Goal: Task Accomplishment & Management: Manage account settings

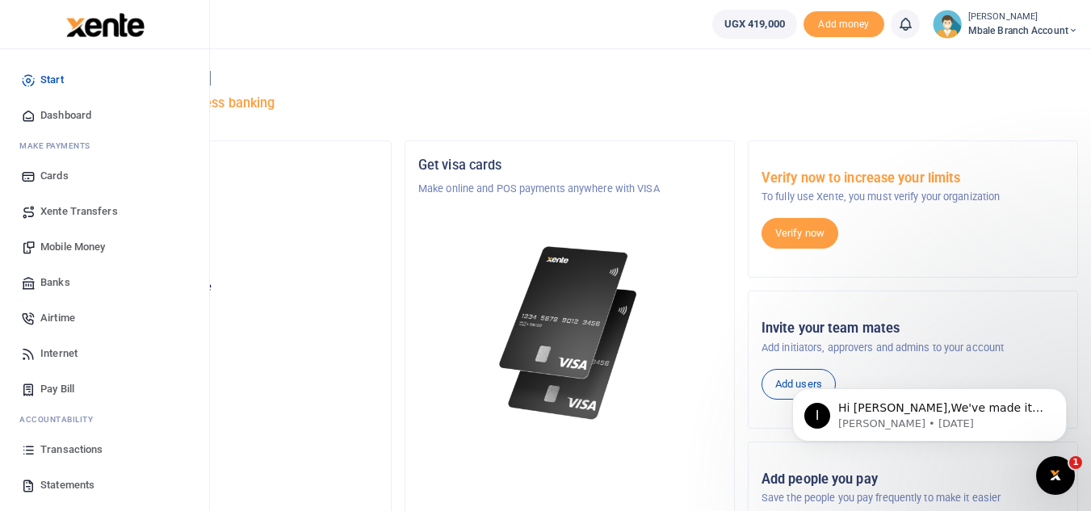
click at [56, 251] on span "Mobile Money" at bounding box center [72, 247] width 65 height 16
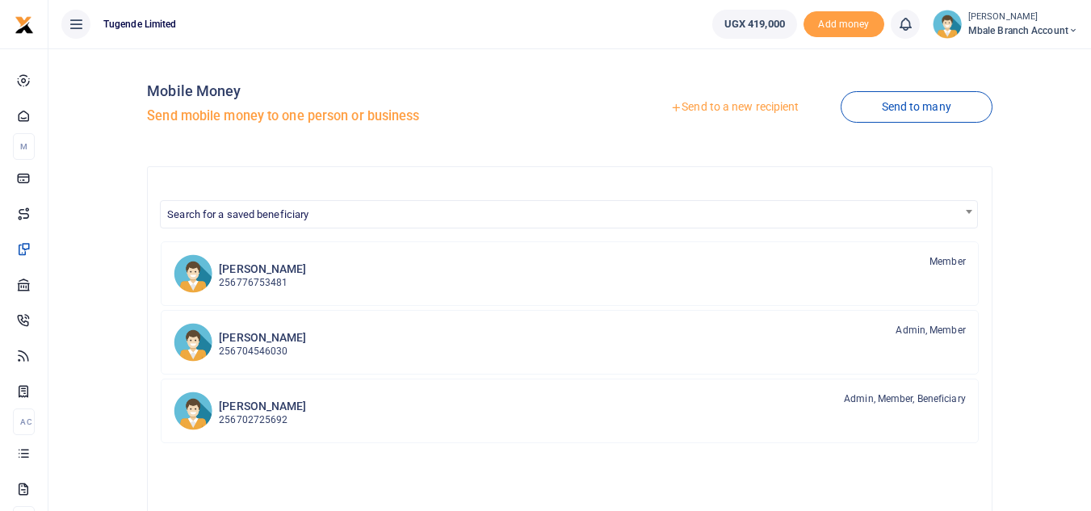
click at [711, 115] on link "Send to a new recipient" at bounding box center [734, 107] width 211 height 29
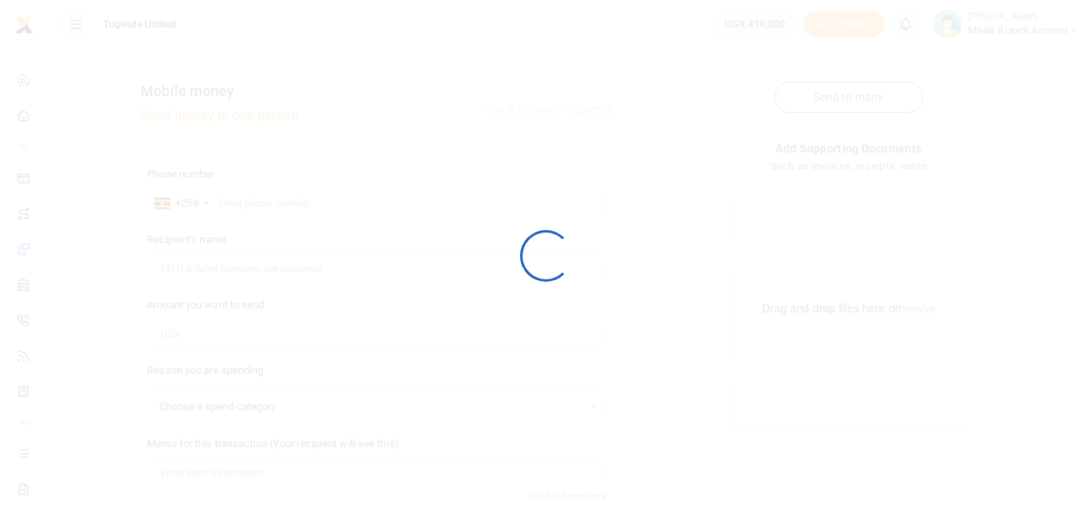
select select
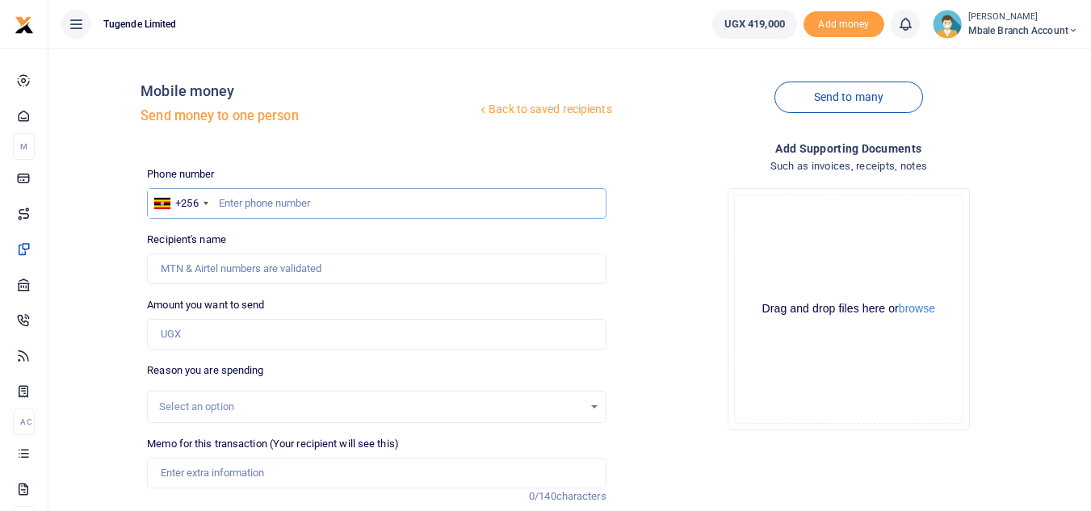
click at [255, 202] on input "text" at bounding box center [376, 203] width 459 height 31
type input "782006483"
type input "Charles Nalujedu"
type input "782006483"
click at [273, 334] on input "Amount you want to send" at bounding box center [376, 334] width 459 height 31
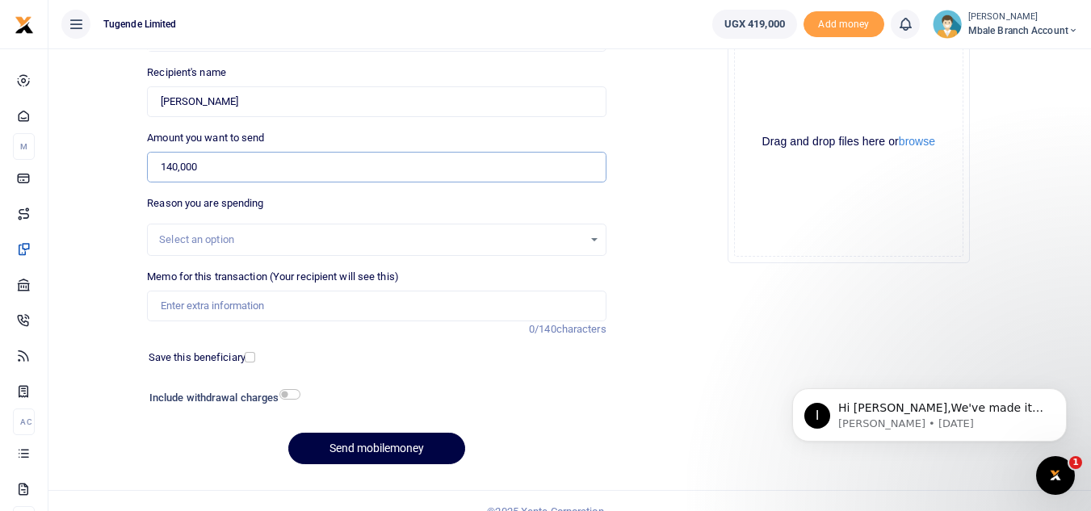
scroll to position [173, 0]
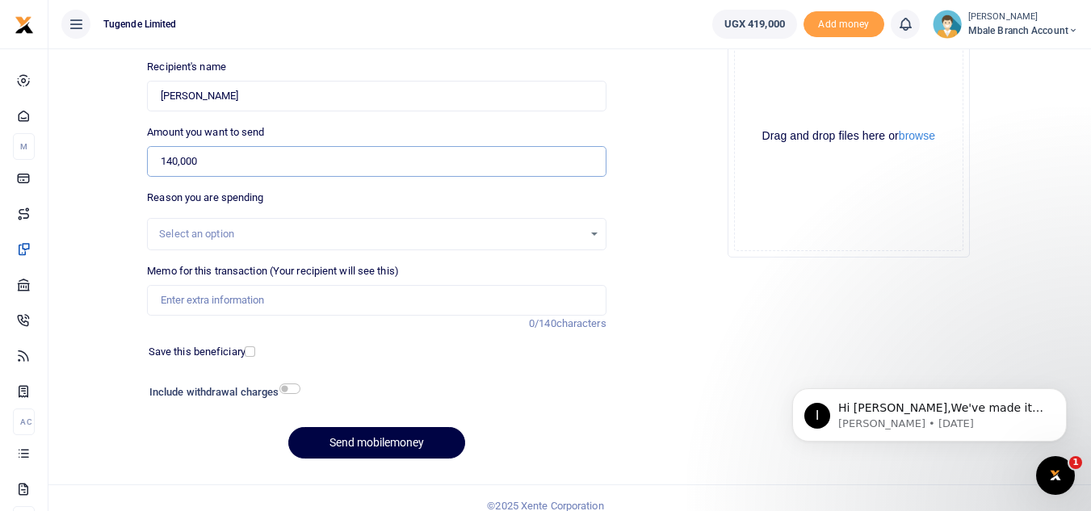
type input "140,000"
click at [593, 232] on div "Select an option" at bounding box center [376, 234] width 457 height 18
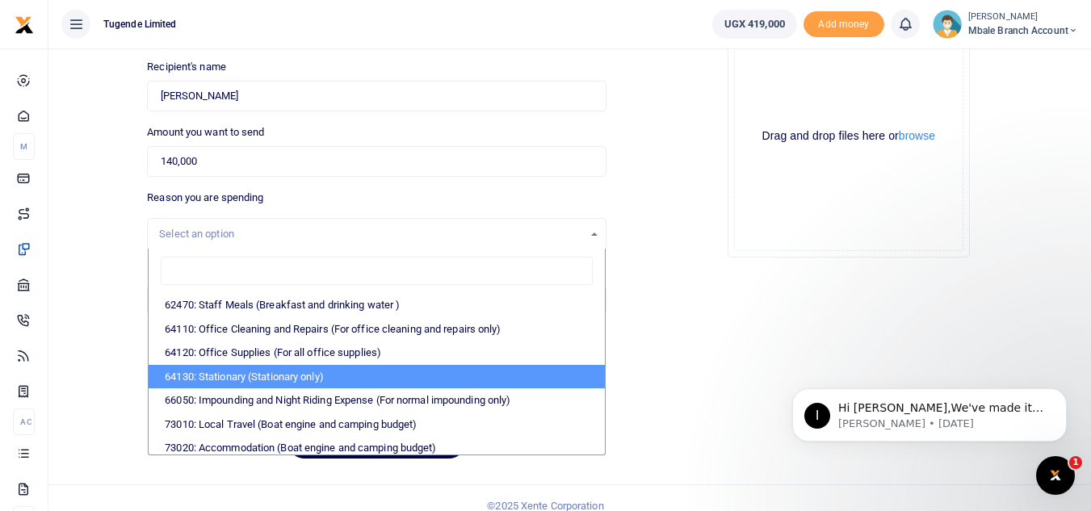
click at [354, 370] on li "64130: Stationary (Stationary only)" at bounding box center [376, 377] width 455 height 24
select select "26"
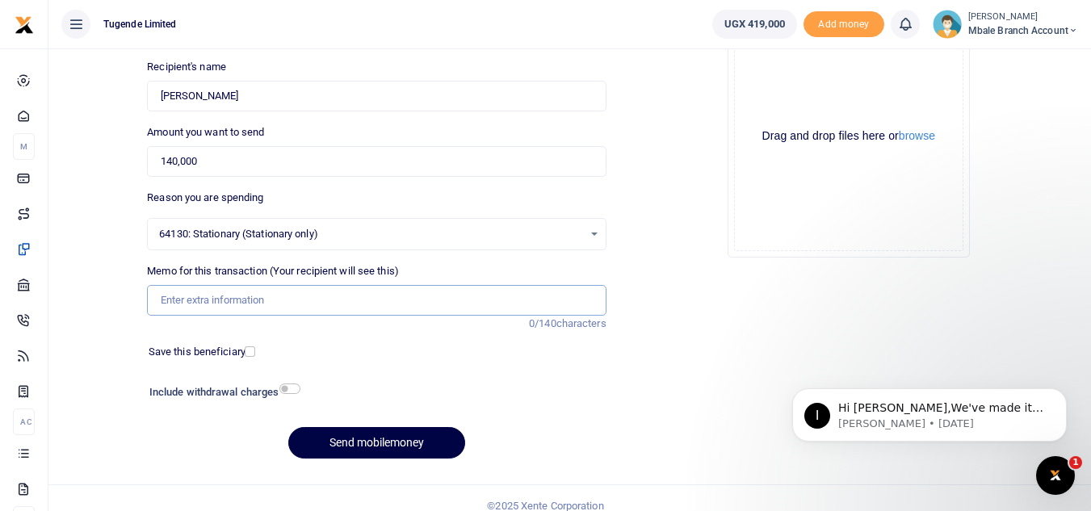
click at [224, 304] on input "Memo for this transaction (Your recipient will see this)" at bounding box center [376, 300] width 459 height 31
type input "TLUG016195"
click at [287, 391] on input "checkbox" at bounding box center [289, 388] width 21 height 10
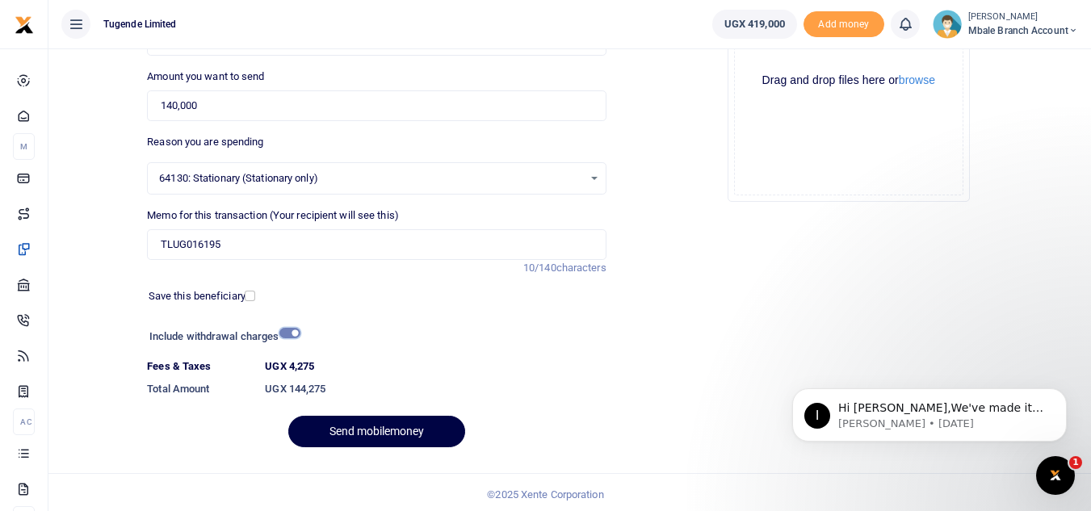
scroll to position [232, 0]
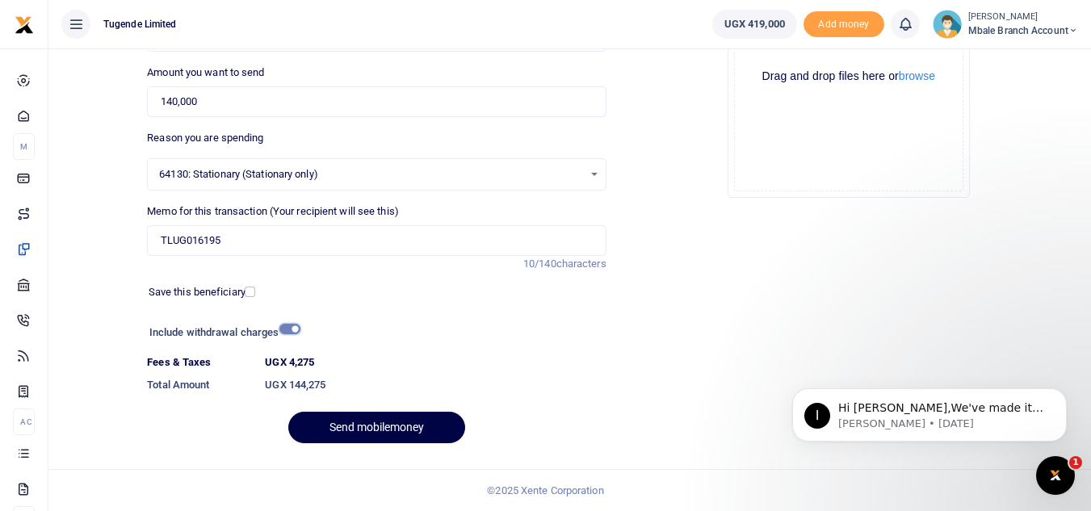
click at [283, 330] on input "checkbox" at bounding box center [289, 329] width 21 height 10
checkbox input "false"
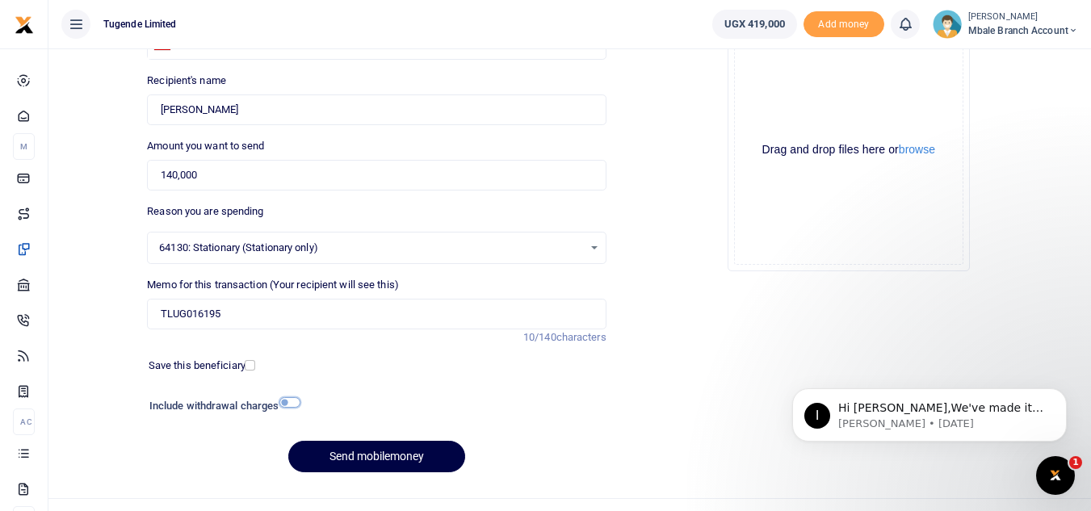
scroll to position [188, 0]
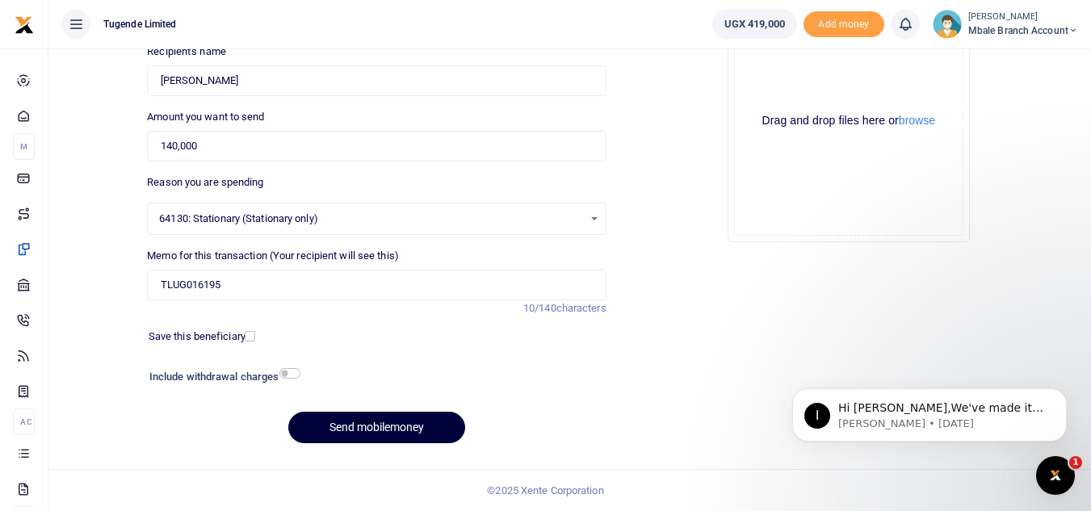
click at [395, 426] on button "Send mobilemoney" at bounding box center [376, 427] width 177 height 31
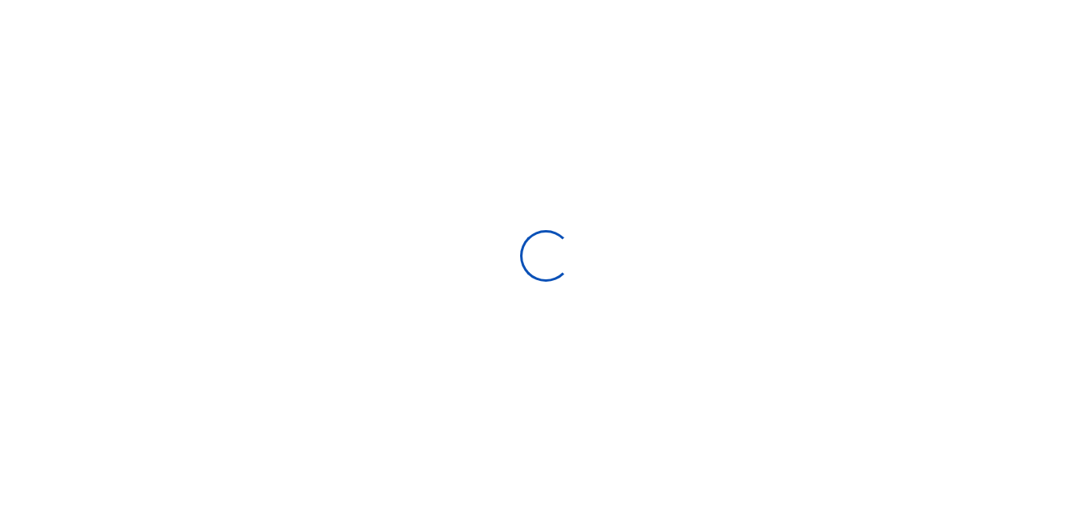
select select "Loading bundles"
select select
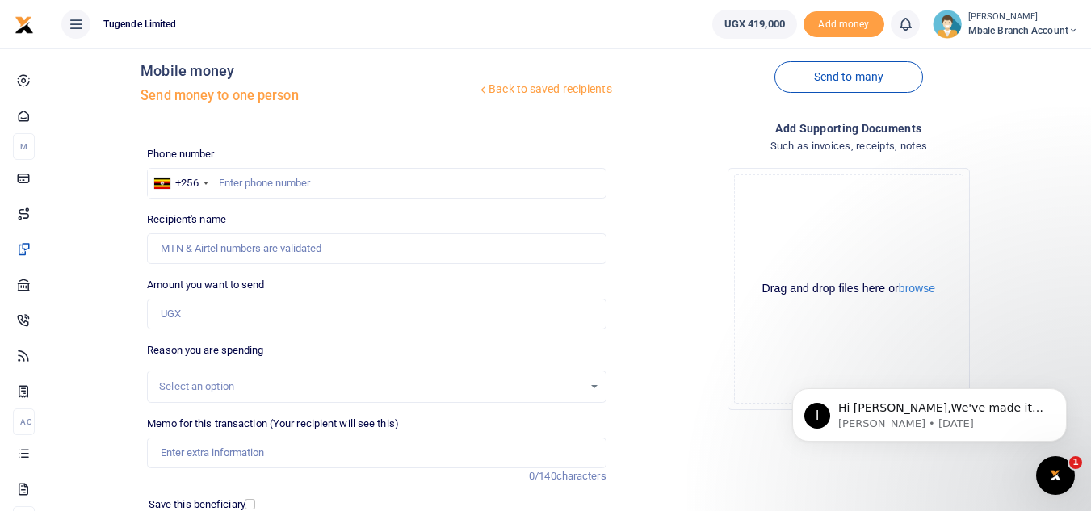
scroll to position [0, 0]
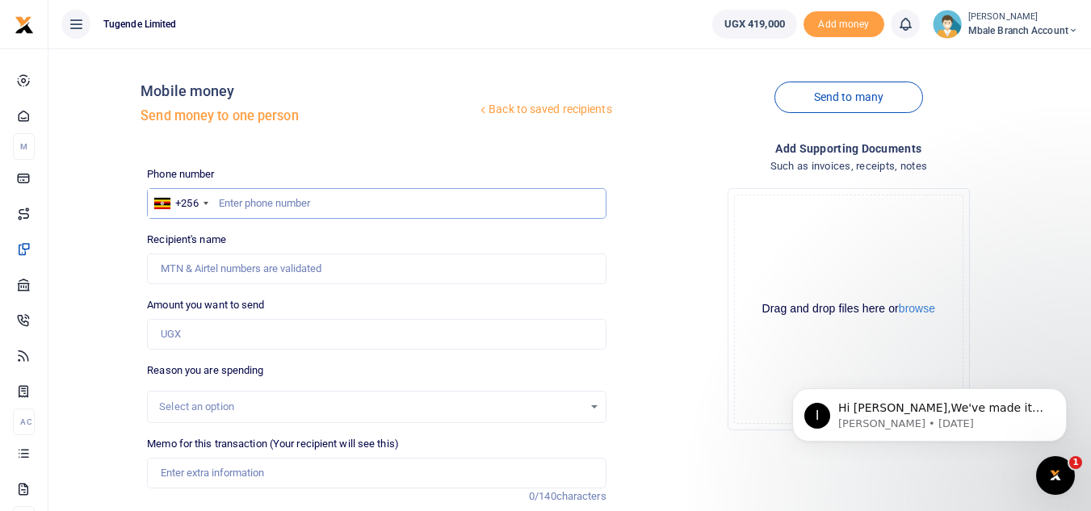
click at [287, 201] on input "text" at bounding box center [376, 203] width 459 height 31
type input "704639726"
type input "Jimmy Musimbi"
type input "704639726"
click at [233, 333] on input "Amount you want to send" at bounding box center [376, 334] width 459 height 31
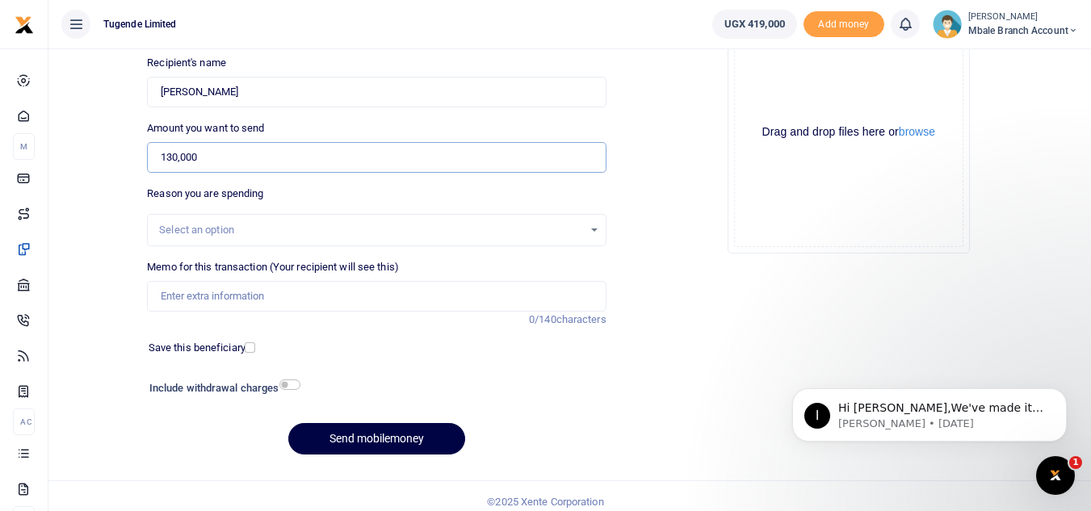
scroll to position [181, 0]
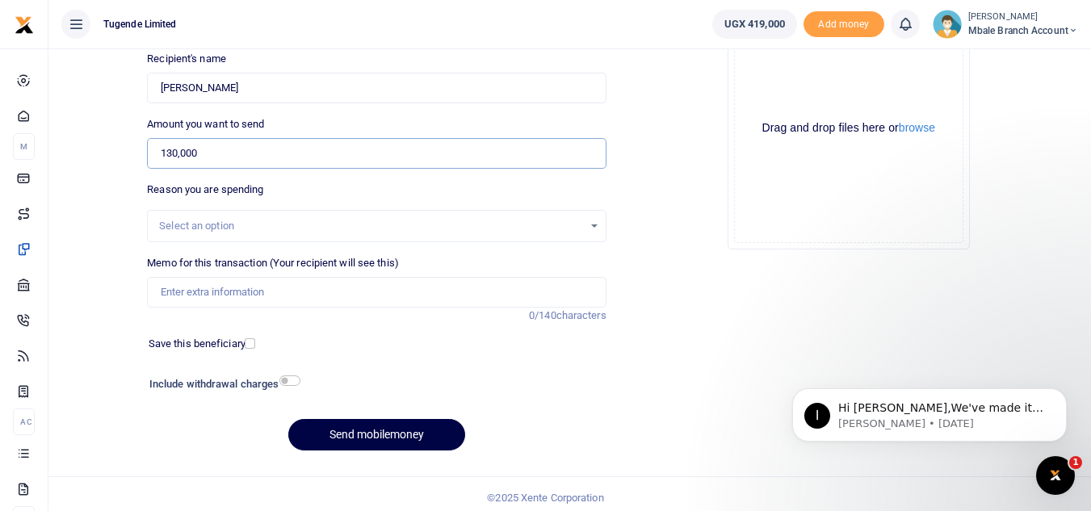
type input "130,000"
click at [590, 228] on div "Select an option" at bounding box center [376, 226] width 457 height 18
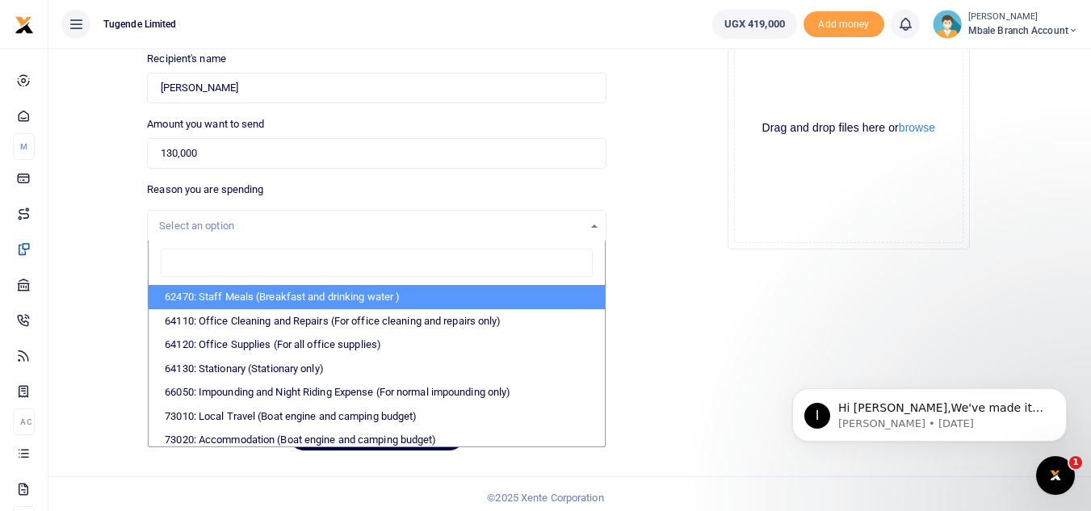
click at [375, 297] on li "62470: Staff Meals (Breakfast and drinking water )" at bounding box center [376, 297] width 455 height 24
select select "23"
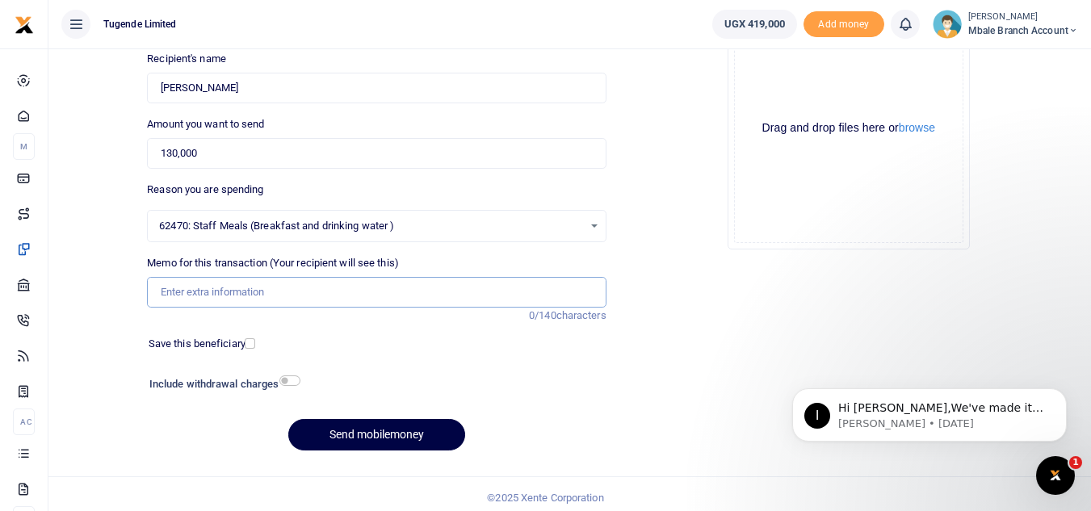
click at [335, 301] on input "Memo for this transaction (Your recipient will see this)" at bounding box center [376, 292] width 459 height 31
type input "TLUG016380"
click at [345, 429] on button "Send mobilemoney" at bounding box center [376, 434] width 177 height 31
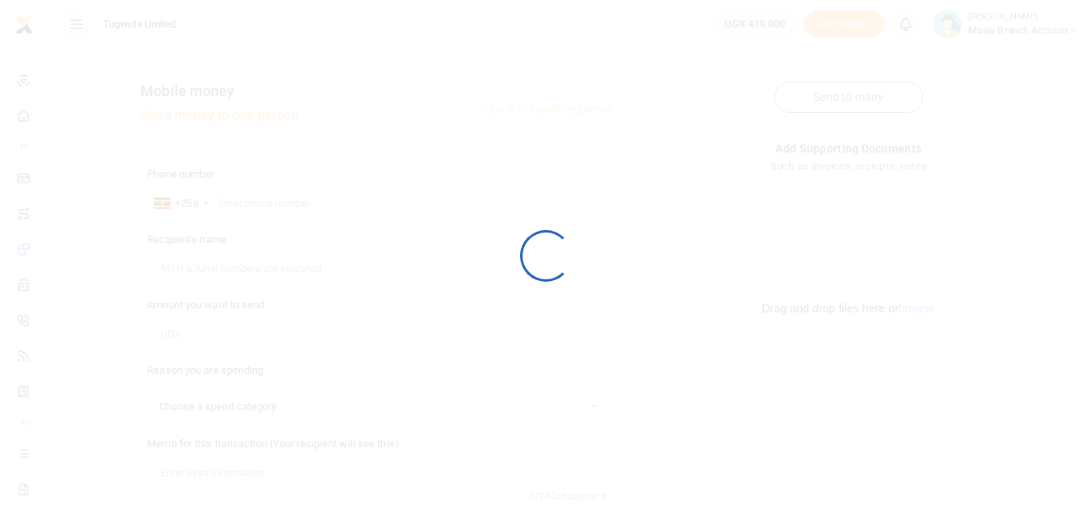
select select
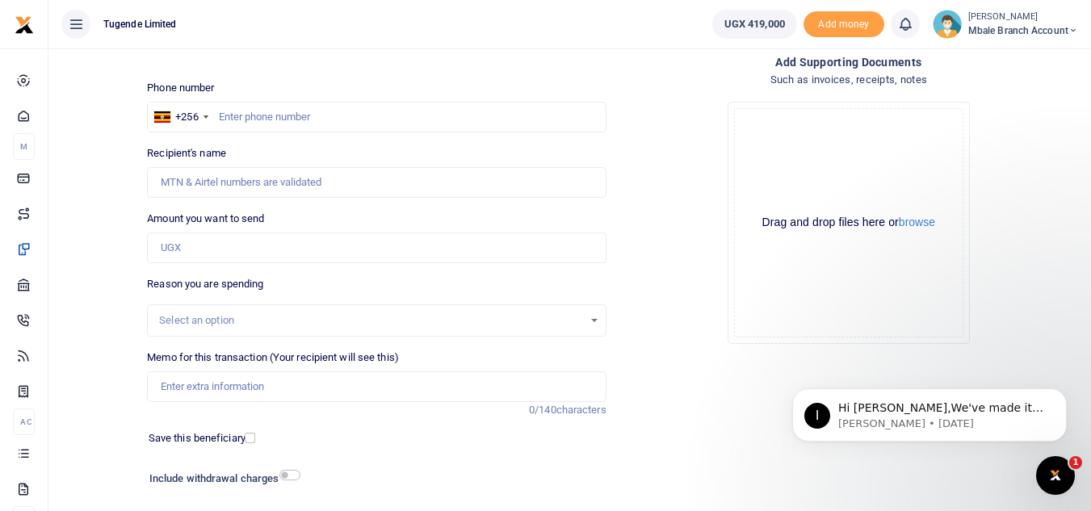
scroll to position [85, 0]
click at [258, 115] on input "text" at bounding box center [376, 118] width 459 height 31
type input "784173677"
type input "Alone Namusale"
type input "784173677"
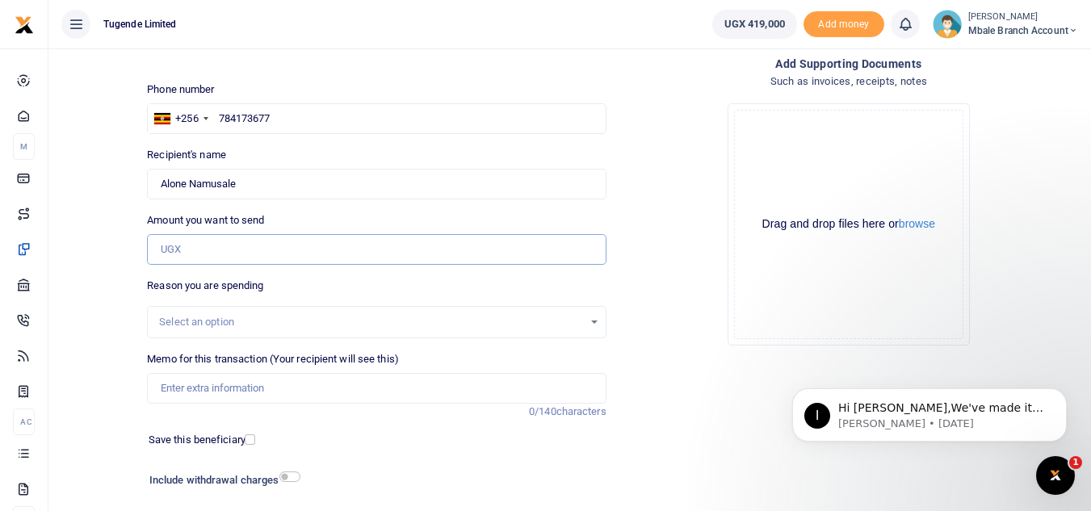
click at [254, 249] on input "Amount you want to send" at bounding box center [376, 249] width 459 height 31
type input "146,000"
click at [567, 320] on div "Select an option" at bounding box center [370, 322] width 423 height 16
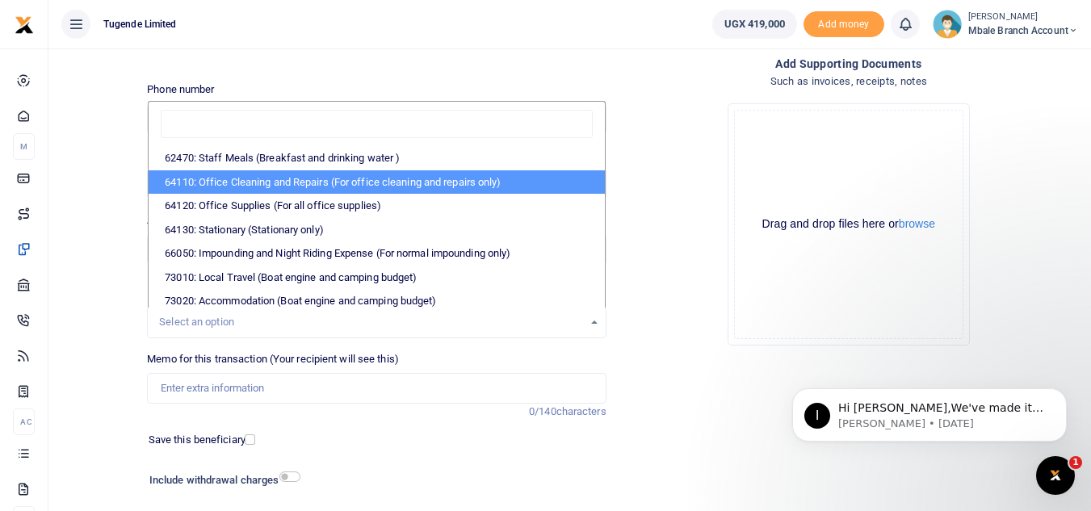
click at [326, 184] on li "64110: Office Cleaning and Repairs (For office cleaning and repairs only)" at bounding box center [376, 182] width 455 height 24
select select "24"
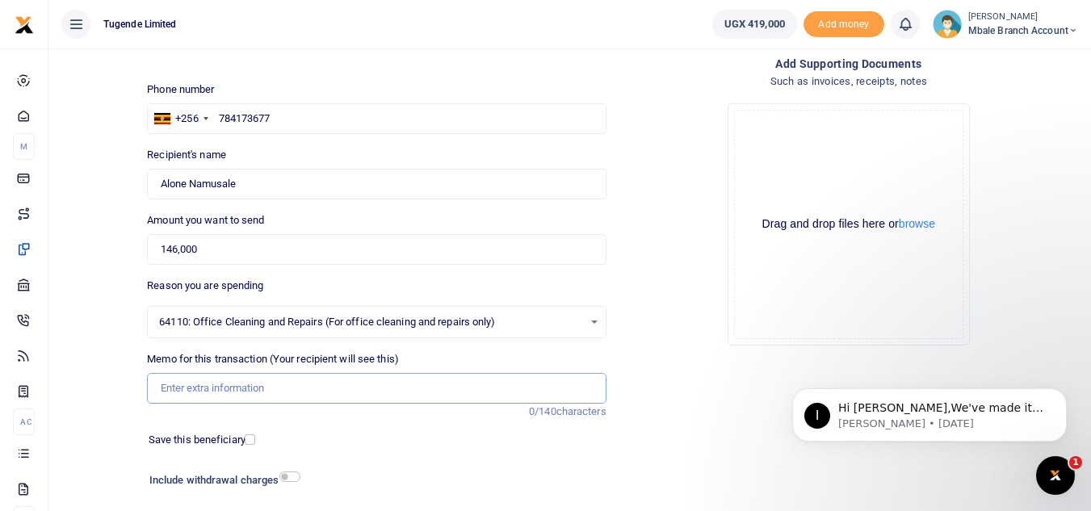
click at [342, 386] on input "Memo for this transaction (Your recipient will see this)" at bounding box center [376, 388] width 459 height 31
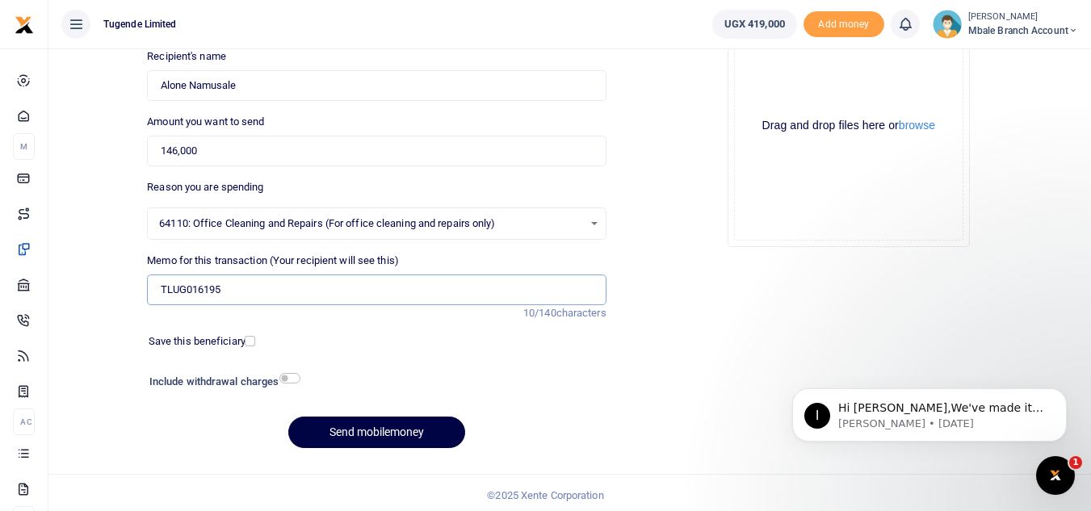
scroll to position [188, 0]
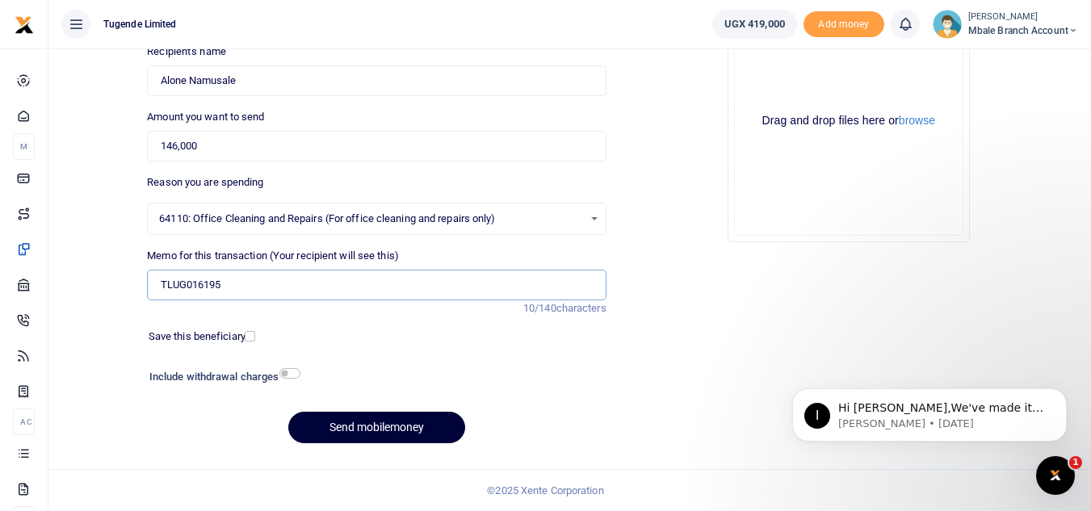
type input "TLUG016195"
click at [401, 429] on button "Send mobilemoney" at bounding box center [376, 427] width 177 height 31
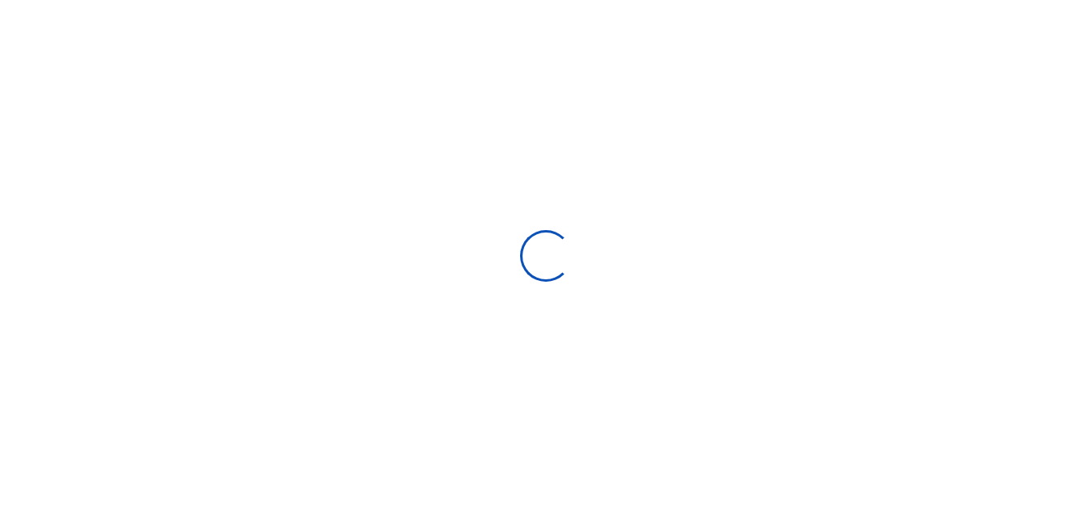
select select "Loading bundles"
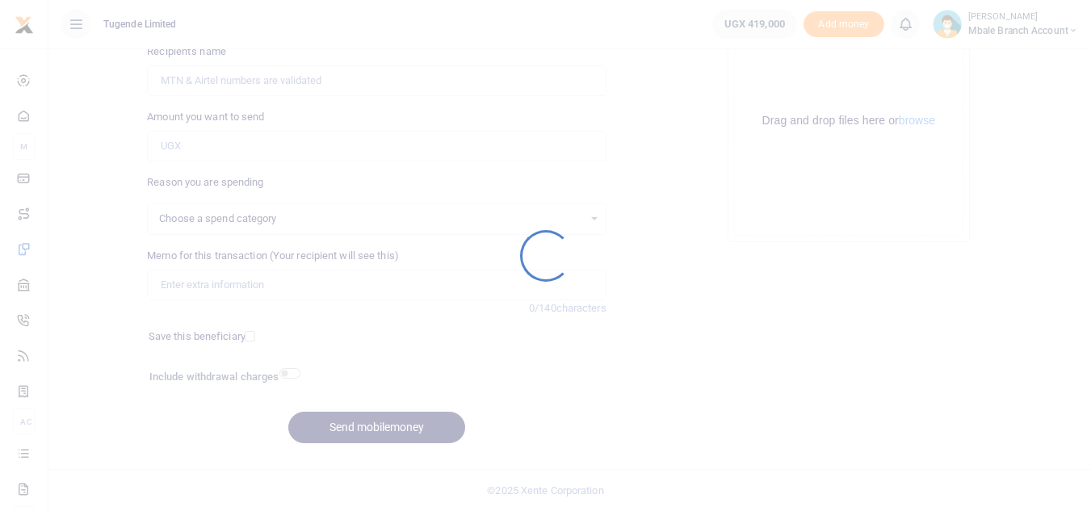
select select
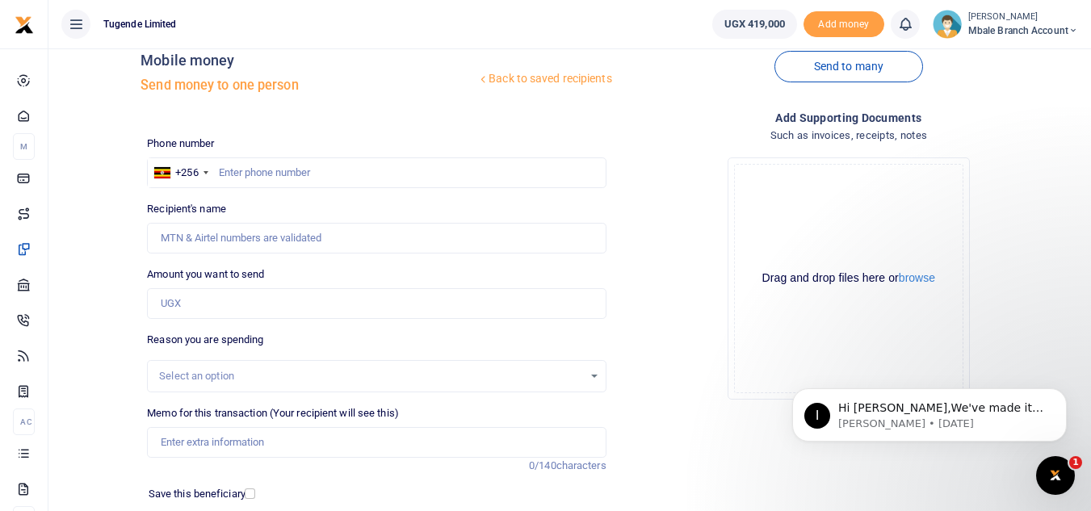
scroll to position [0, 0]
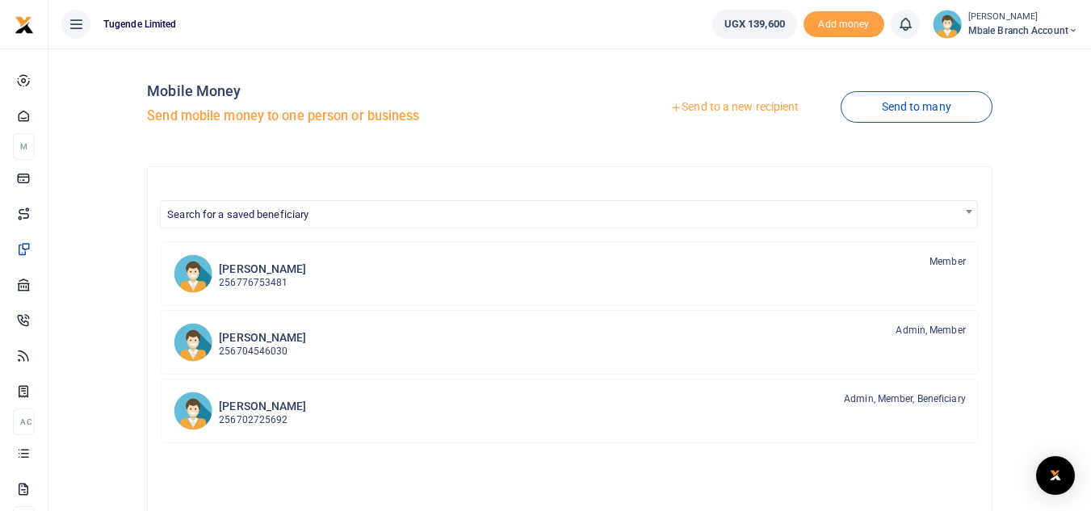
click at [77, 23] on icon at bounding box center [76, 24] width 16 height 18
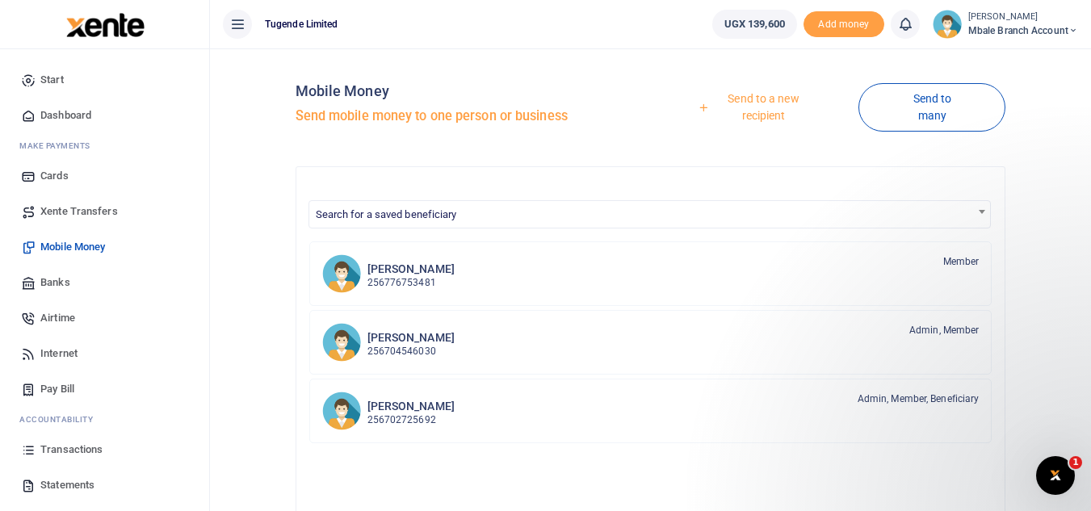
click at [87, 447] on span "Transactions" at bounding box center [71, 450] width 62 height 16
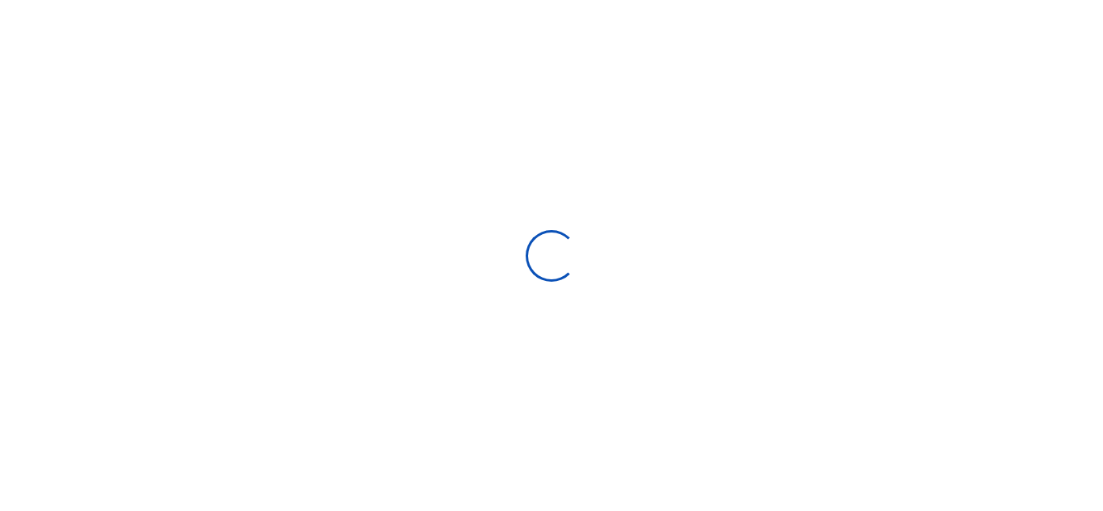
select select
type input "[DATE] - [DATE]"
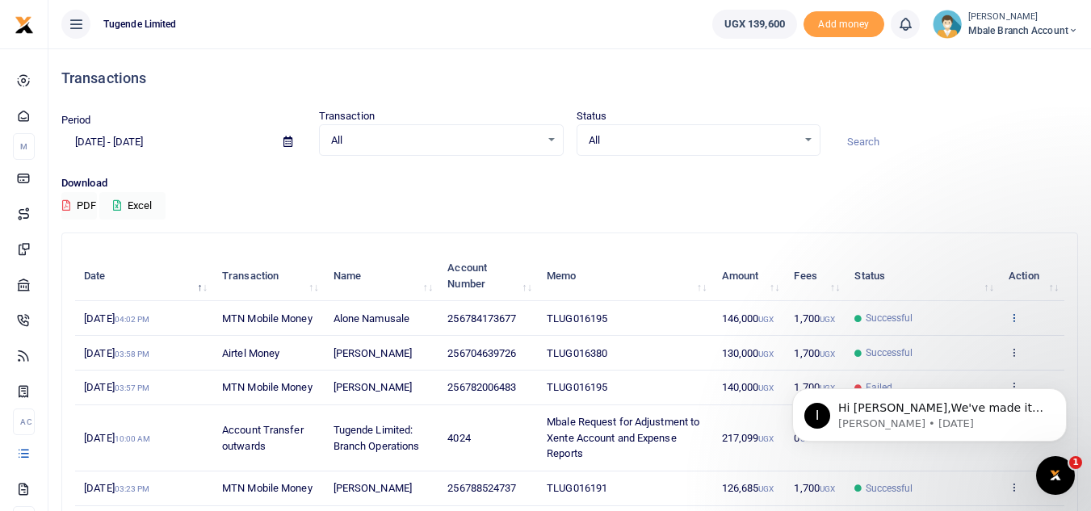
click at [1015, 321] on icon at bounding box center [1013, 317] width 10 height 11
click at [977, 344] on link "View details" at bounding box center [954, 344] width 128 height 23
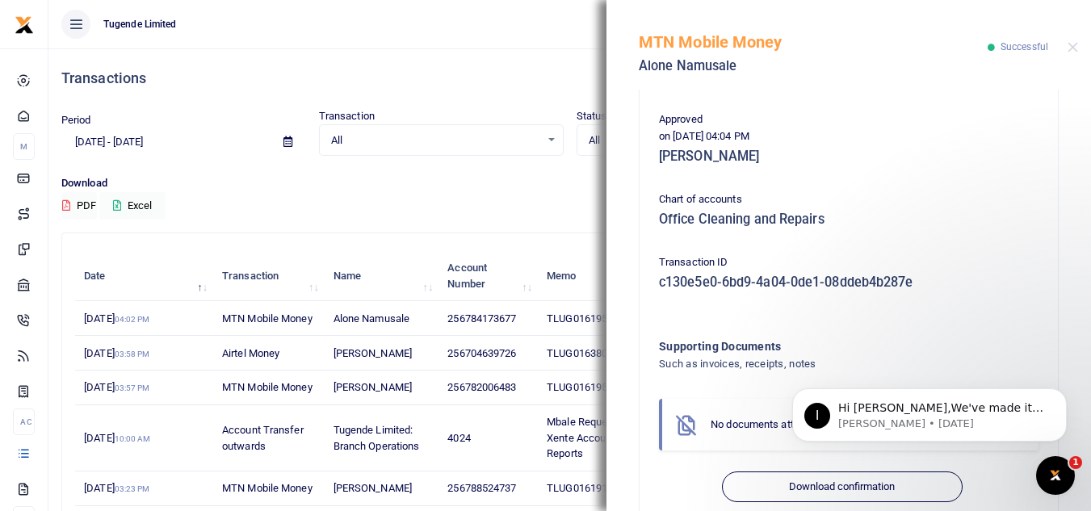
scroll to position [411, 0]
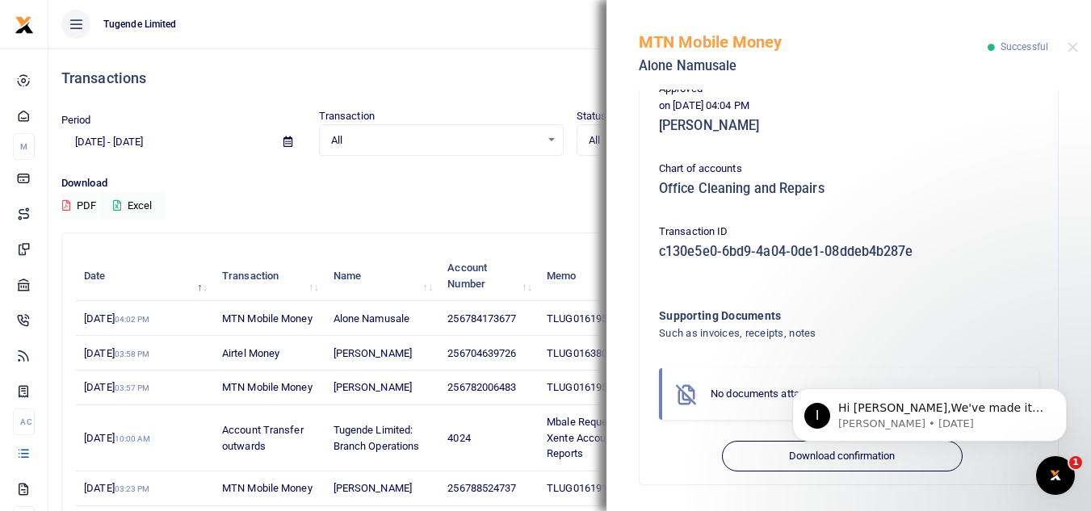
click at [820, 454] on body "I Hi John,We've made it easier to get support! Use this chat to connect with ou…" at bounding box center [929, 411] width 310 height 100
click at [770, 456] on html "I Hi John,We've made it easier to get support! Use this chat to connect with ou…" at bounding box center [929, 410] width 323 height 113
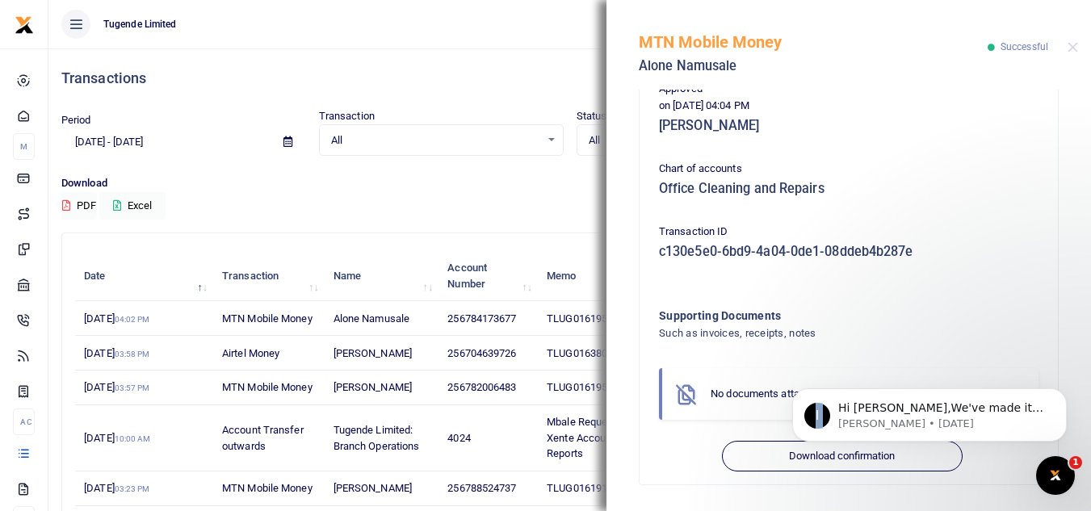
click at [770, 456] on html "I Hi John,We've made it easier to get support! Use this chat to connect with ou…" at bounding box center [929, 410] width 323 height 113
click at [1062, 397] on icon "Dismiss notification" at bounding box center [1061, 392] width 9 height 9
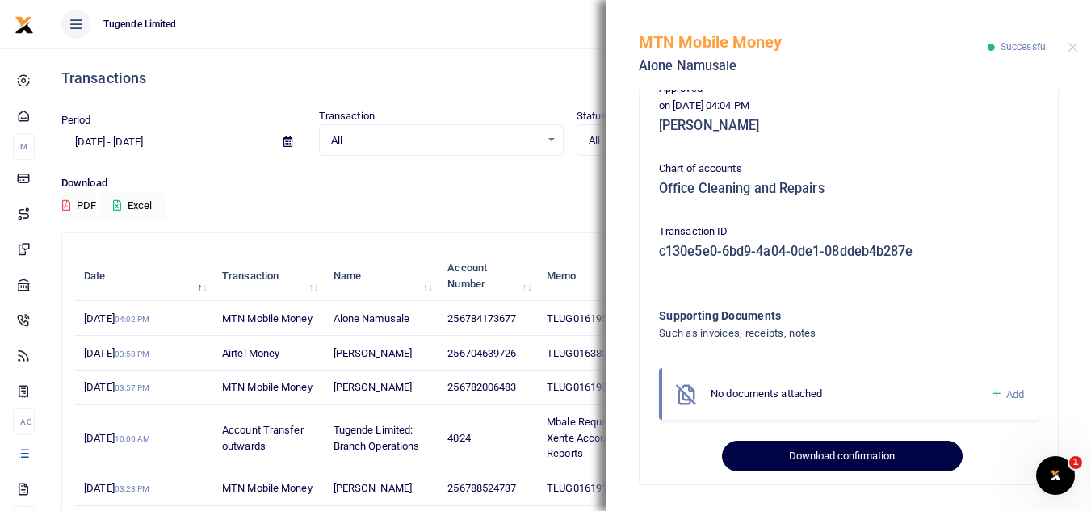
click at [860, 450] on button "Download confirmation" at bounding box center [842, 456] width 240 height 31
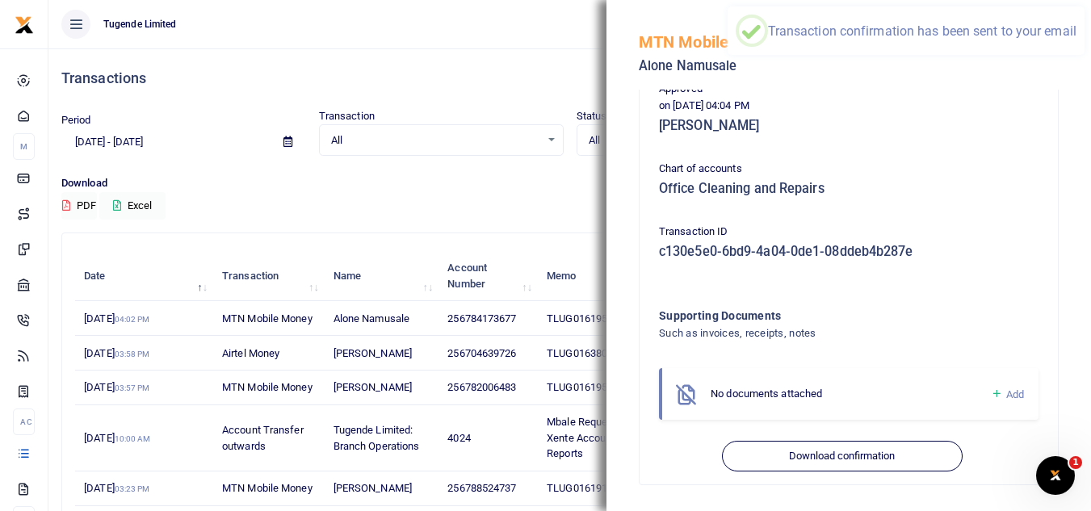
click at [449, 216] on div "Download PDF Excel" at bounding box center [569, 197] width 1016 height 44
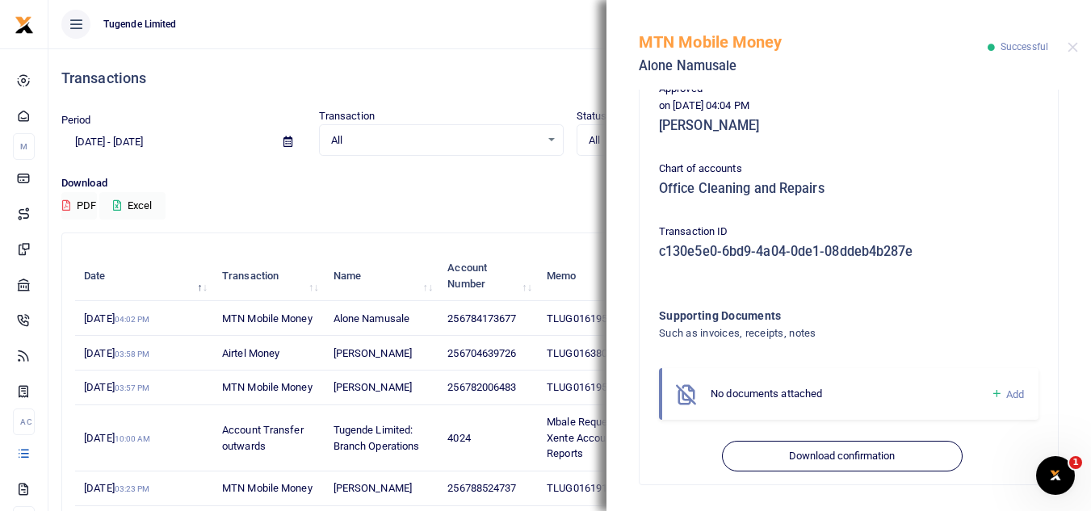
click at [449, 216] on div "Download PDF Excel" at bounding box center [569, 197] width 1016 height 44
click at [1070, 48] on button "Close" at bounding box center [1072, 47] width 10 height 10
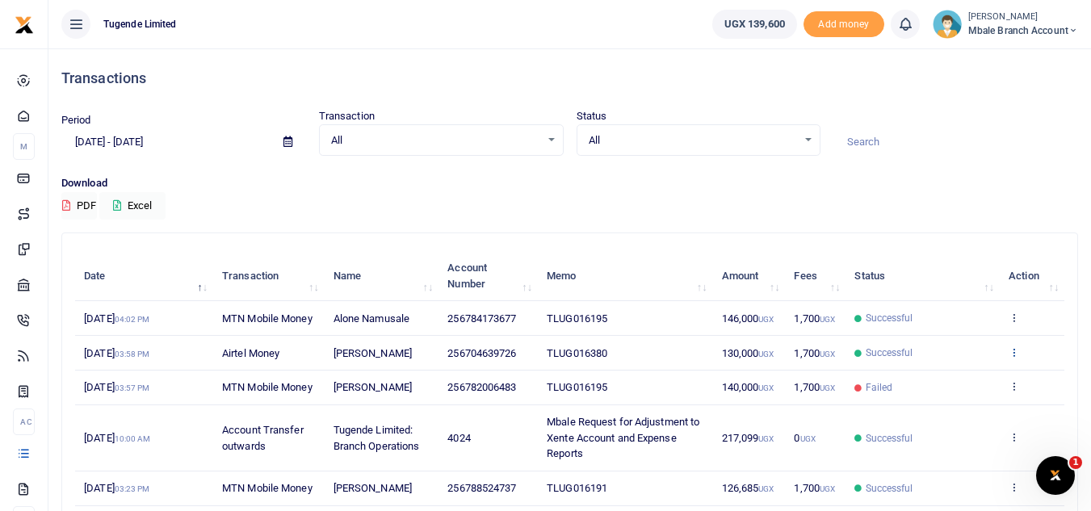
click at [1015, 354] on icon at bounding box center [1013, 351] width 10 height 11
click at [975, 378] on link "View details" at bounding box center [954, 378] width 128 height 23
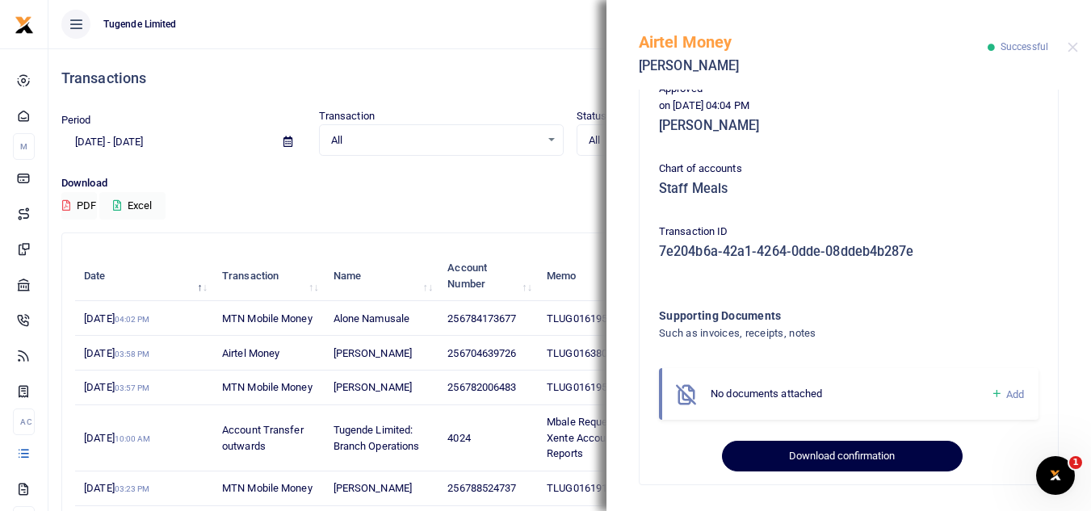
click at [873, 454] on button "Download confirmation" at bounding box center [842, 456] width 240 height 31
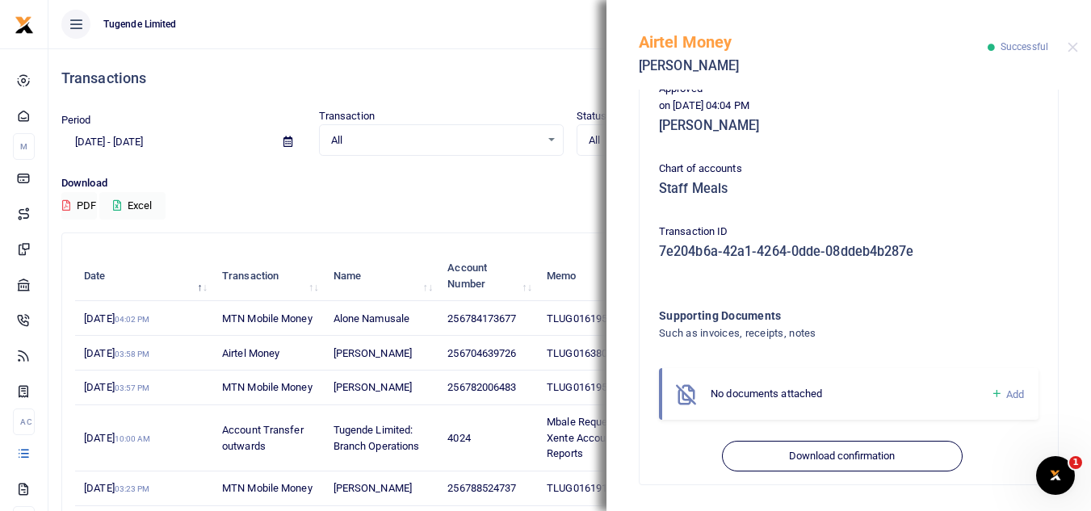
click at [495, 57] on div "Transactions" at bounding box center [569, 78] width 1016 height 60
click at [463, 63] on div "Transactions" at bounding box center [569, 78] width 1016 height 60
click at [1071, 49] on button "Close" at bounding box center [1072, 47] width 10 height 10
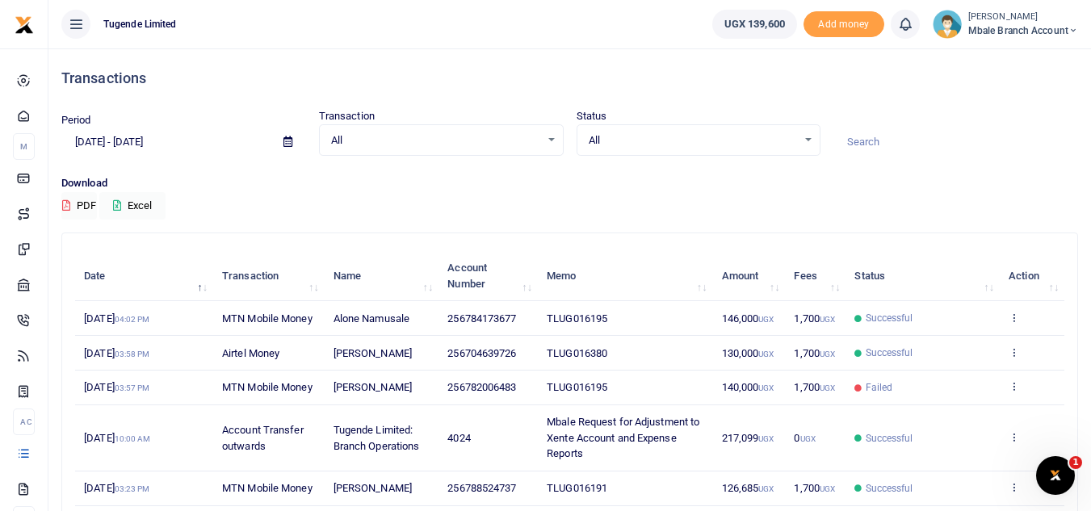
click at [499, 58] on div "Transactions" at bounding box center [569, 78] width 1016 height 60
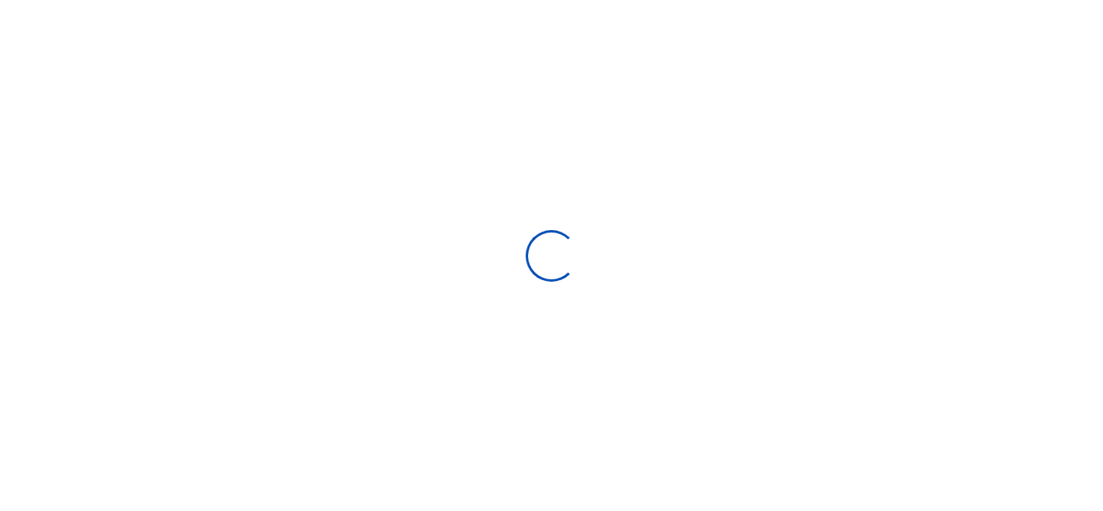
select select
type input "[DATE] - [DATE]"
